Goal: Task Accomplishment & Management: Complete application form

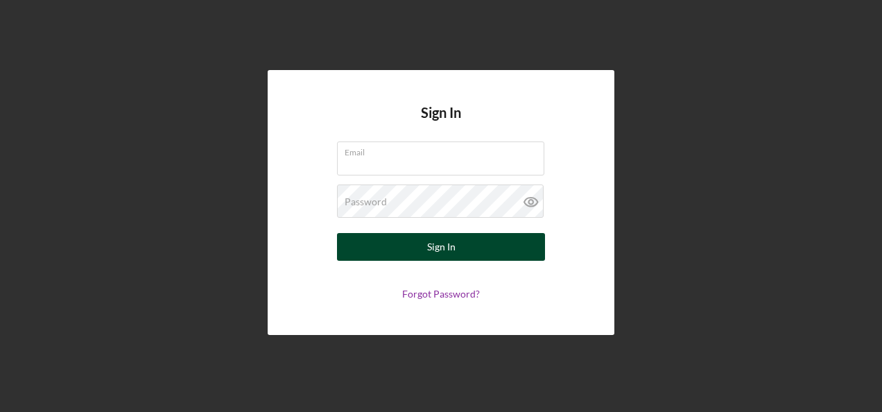
type input "[DOMAIN_NAME][EMAIL_ADDRESS][DOMAIN_NAME]"
click at [486, 246] on button "Sign In" at bounding box center [441, 247] width 208 height 28
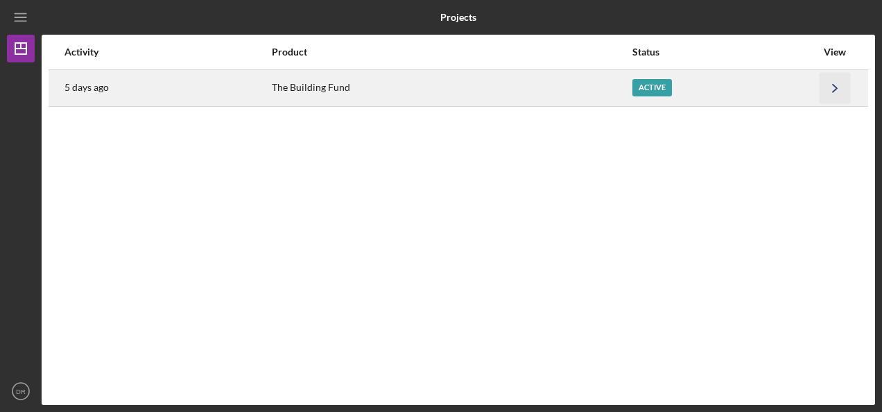
click at [833, 87] on icon "Icon/Navigate" at bounding box center [835, 87] width 31 height 31
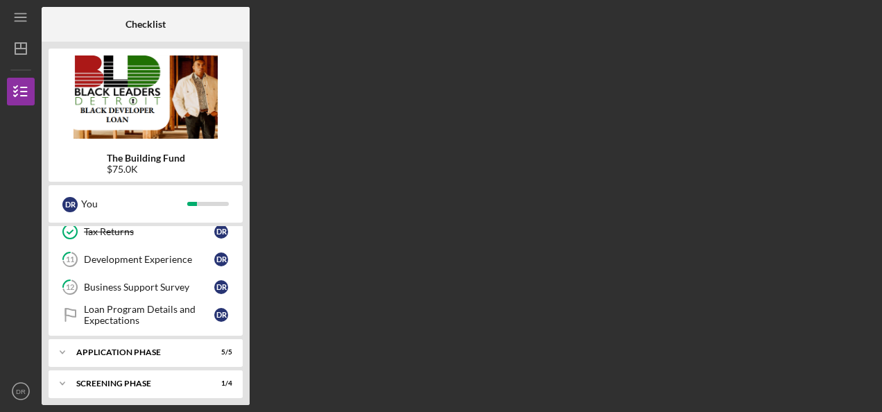
scroll to position [345, 0]
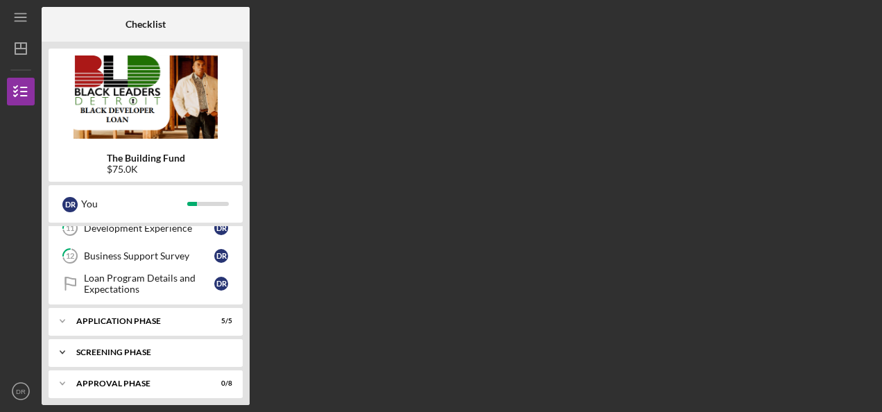
click at [169, 348] on div "Screening Phase" at bounding box center [150, 352] width 149 height 8
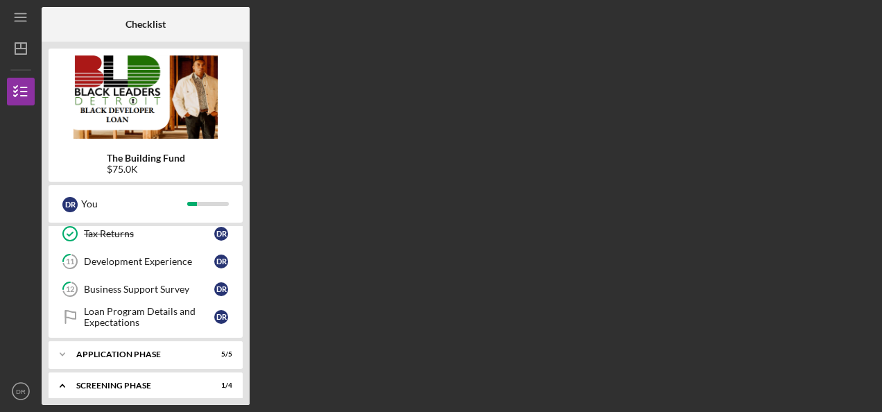
scroll to position [344, 0]
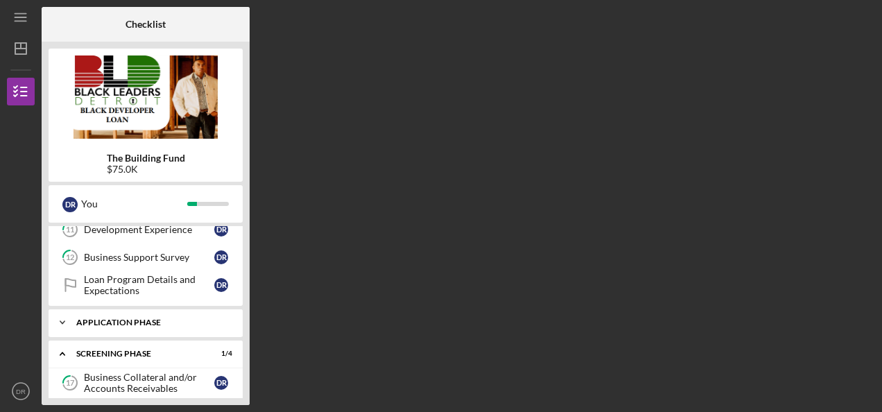
click at [80, 318] on div "Application Phase" at bounding box center [150, 322] width 149 height 8
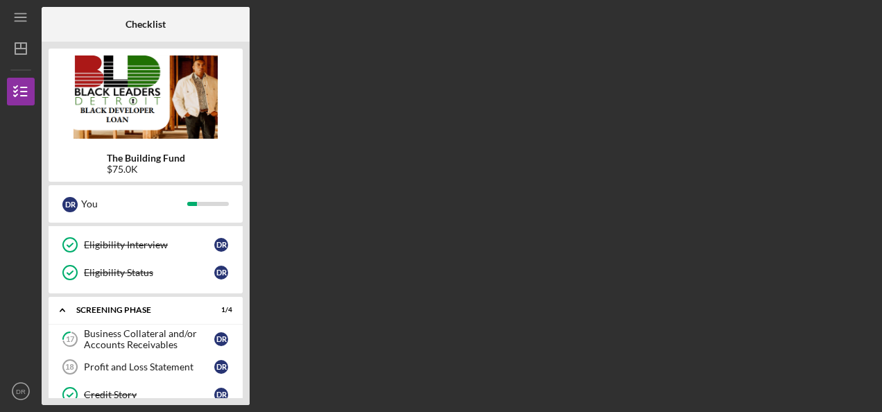
scroll to position [606, 0]
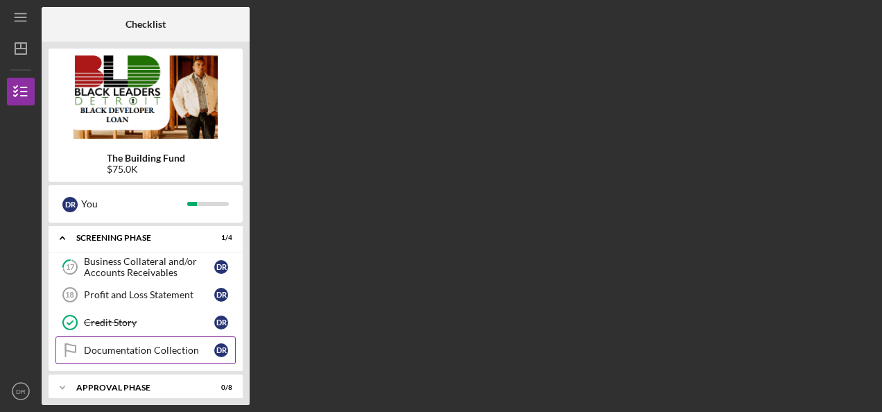
click at [130, 345] on div "Documentation Collection" at bounding box center [149, 350] width 130 height 11
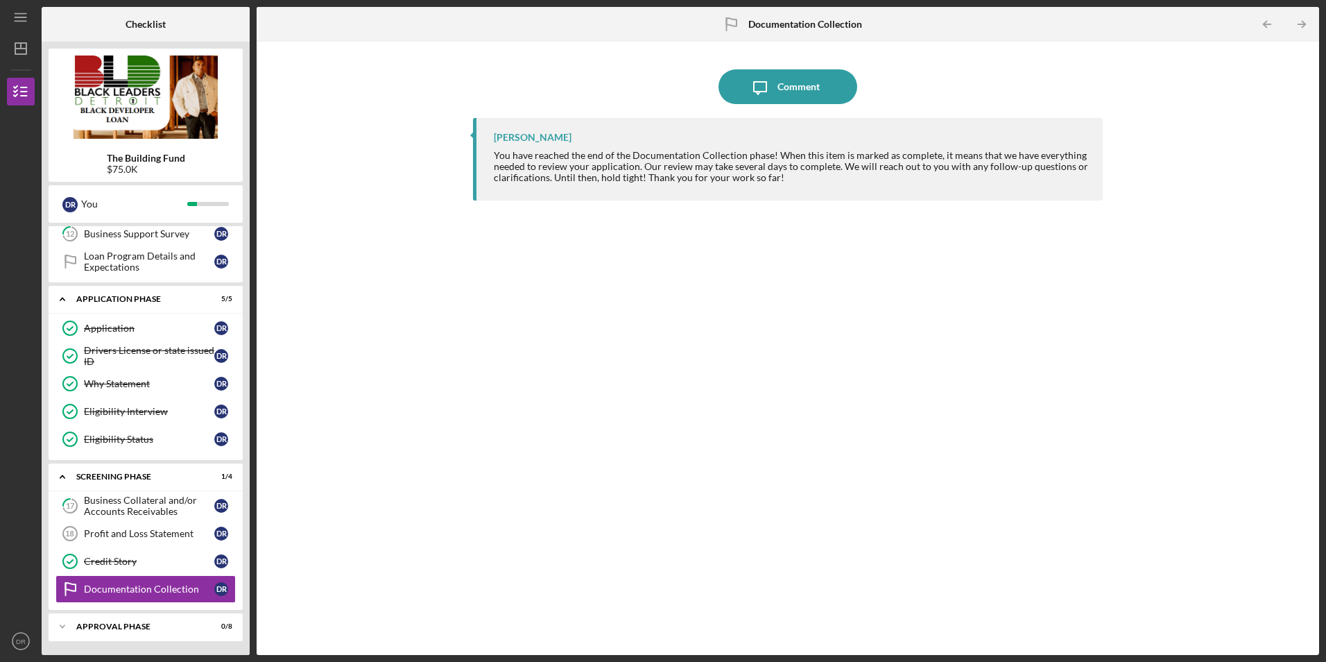
scroll to position [368, 0]
click at [171, 411] on div "Business Collateral and/or Accounts Receivables" at bounding box center [149, 506] width 130 height 22
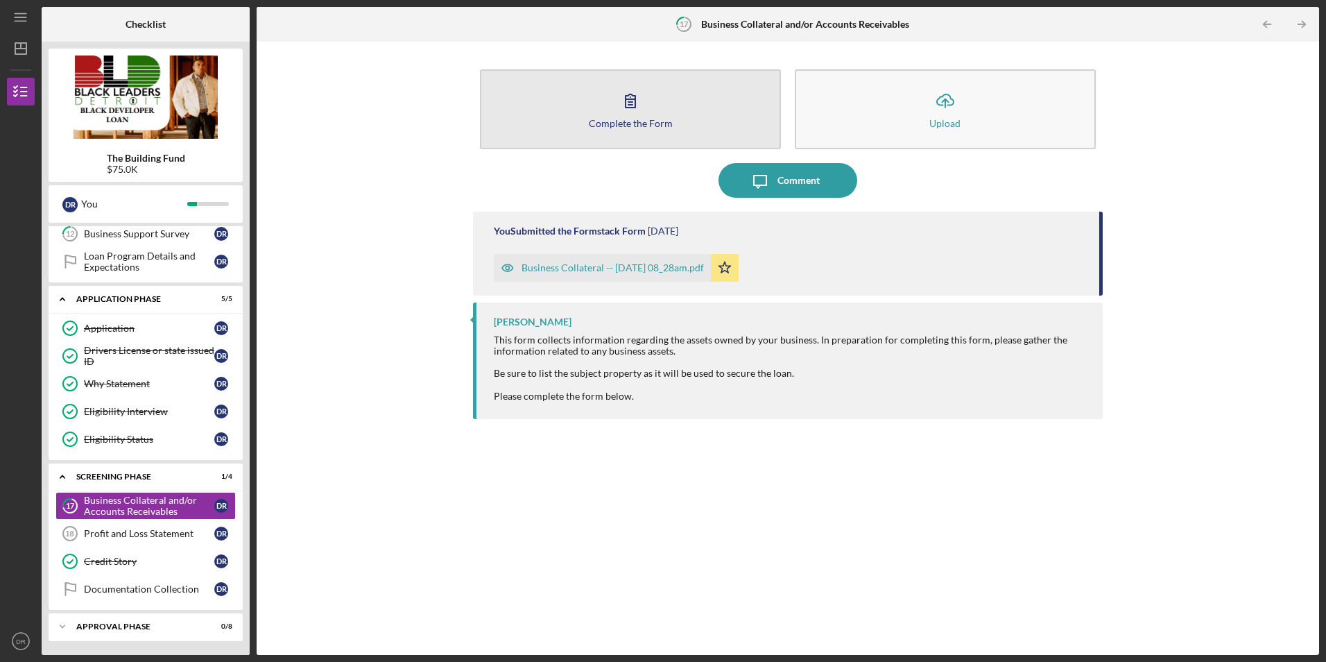
click at [646, 128] on button "Complete the Form Form" at bounding box center [630, 109] width 301 height 80
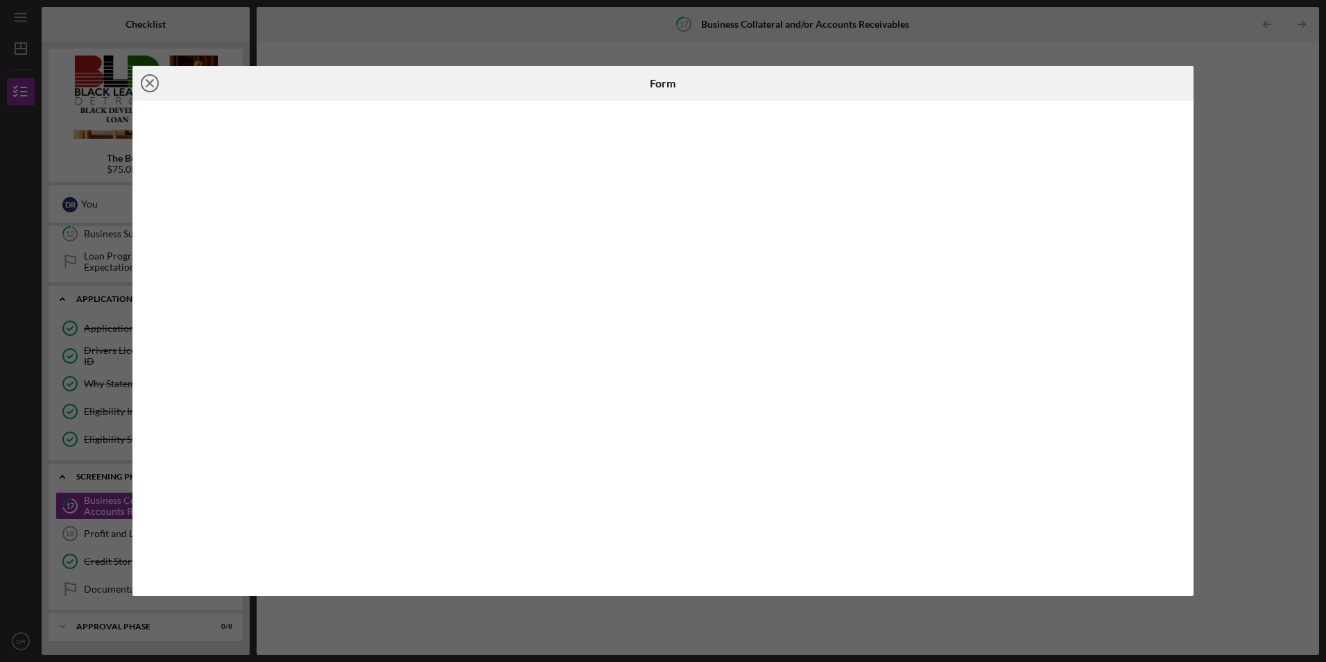
click at [148, 85] on line at bounding box center [149, 83] width 7 height 7
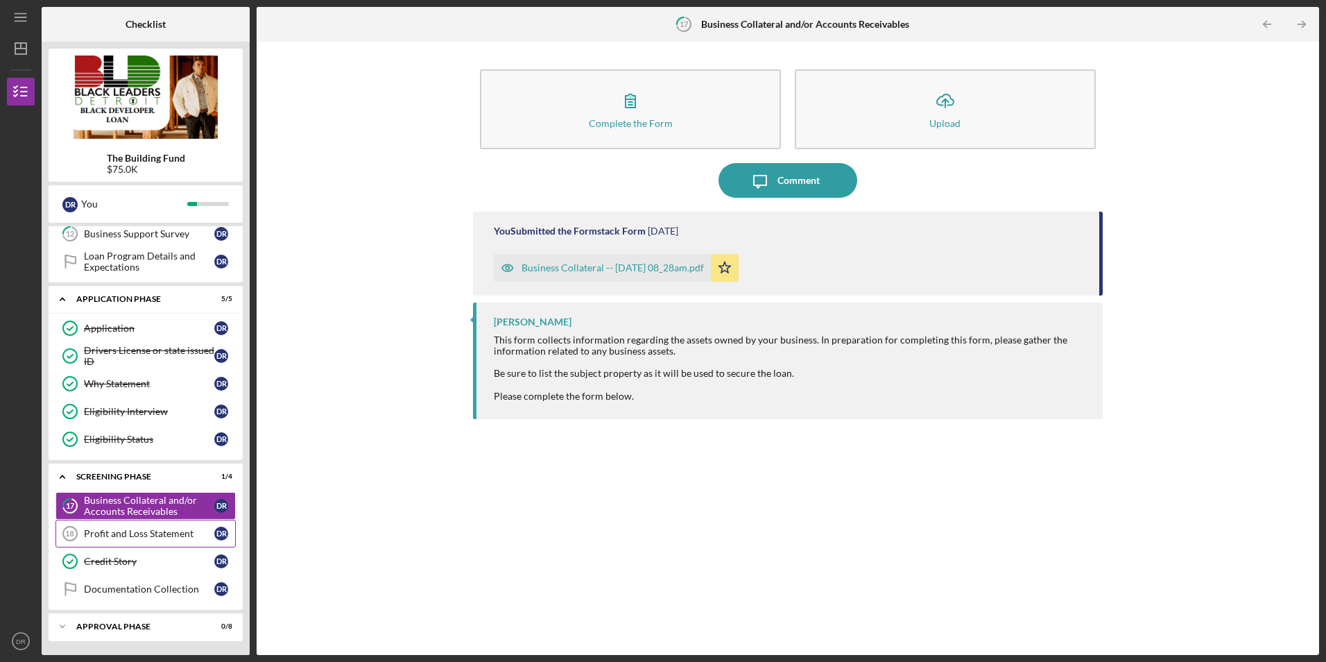
click at [182, 411] on div "Profit and Loss Statement" at bounding box center [149, 533] width 130 height 11
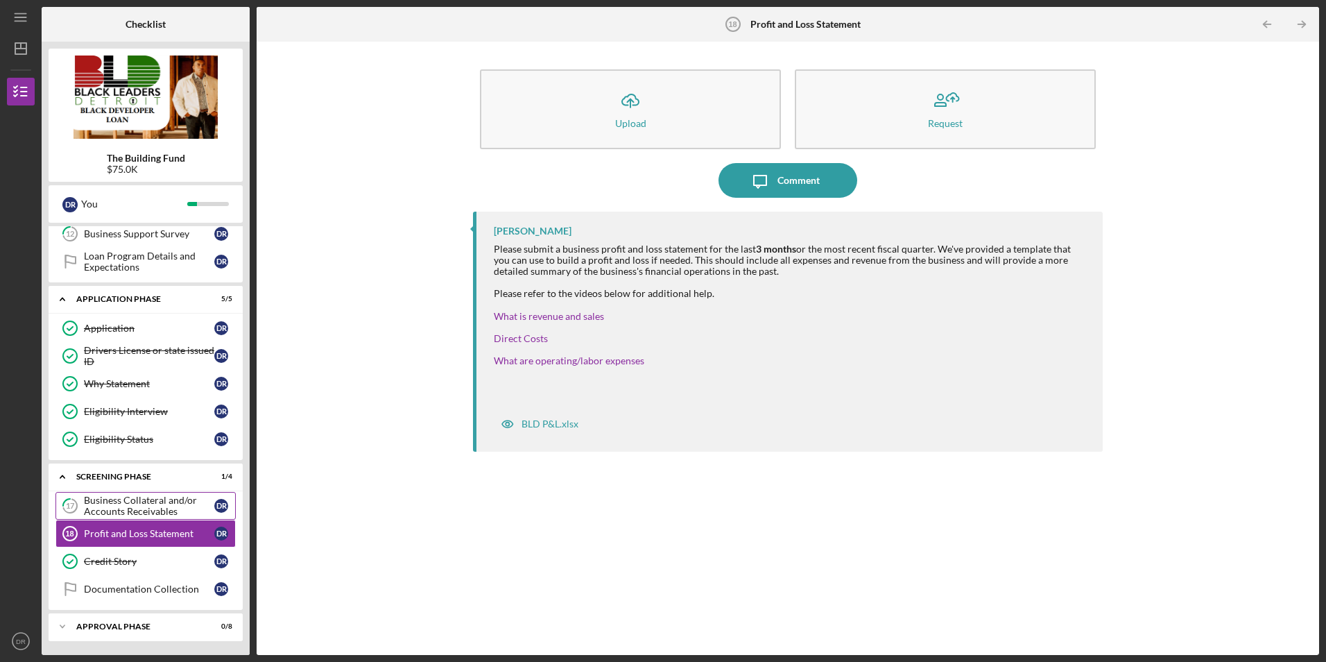
click at [176, 411] on div "Business Collateral and/or Accounts Receivables" at bounding box center [149, 506] width 130 height 22
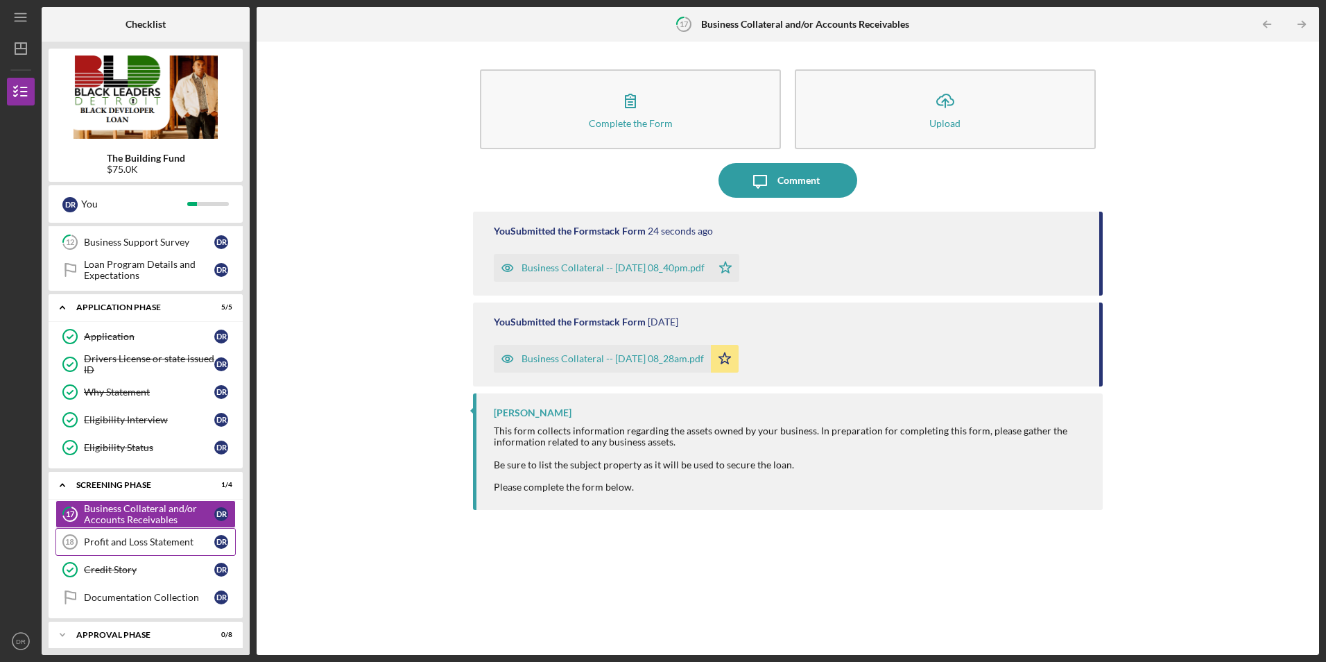
scroll to position [368, 0]
